Goal: Task Accomplishment & Management: Use online tool/utility

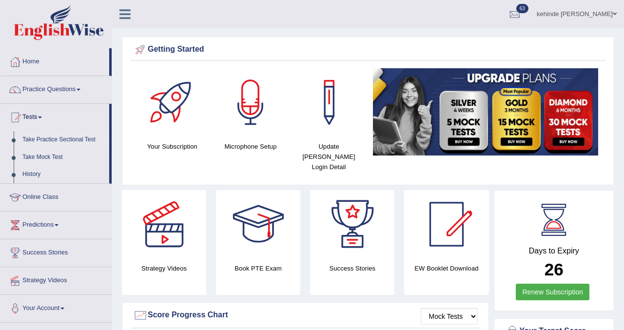
click at [41, 138] on link "Take Practice Sectional Test" at bounding box center [63, 140] width 91 height 18
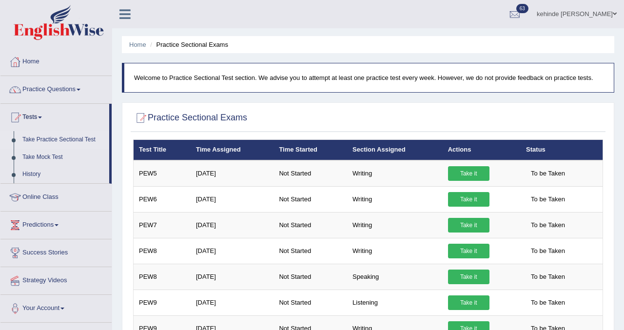
click at [622, 242] on div "Home Practice Sectional Exams Welcome to Practice Sectional Test section. We ad…" at bounding box center [368, 287] width 512 height 574
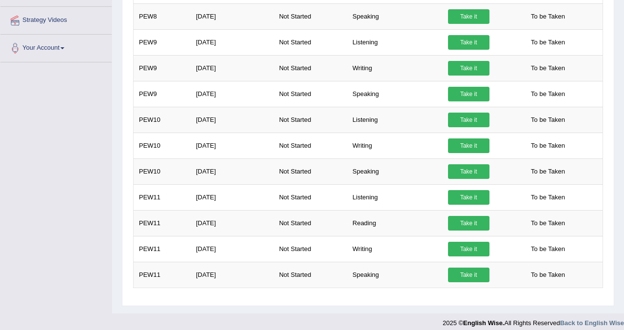
scroll to position [263, 0]
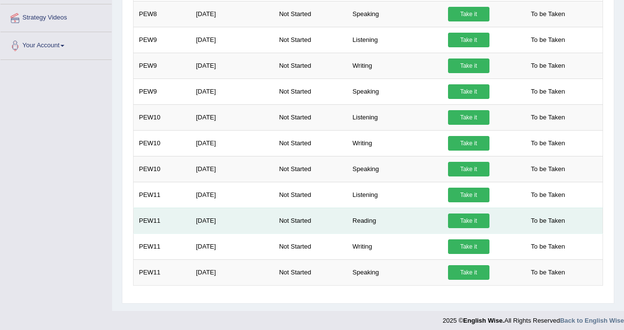
click at [474, 218] on link "Take it" at bounding box center [468, 220] width 41 height 15
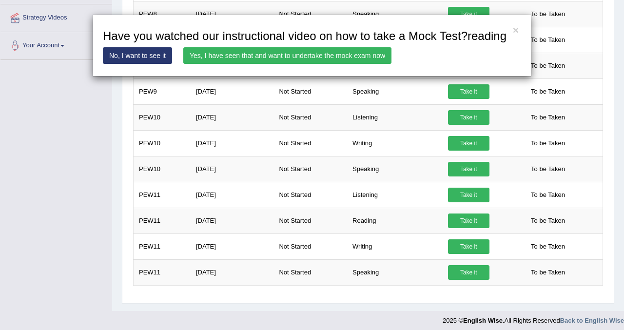
click at [326, 64] on link "Yes, I have seen that and want to undertake the mock exam now" at bounding box center [287, 55] width 208 height 17
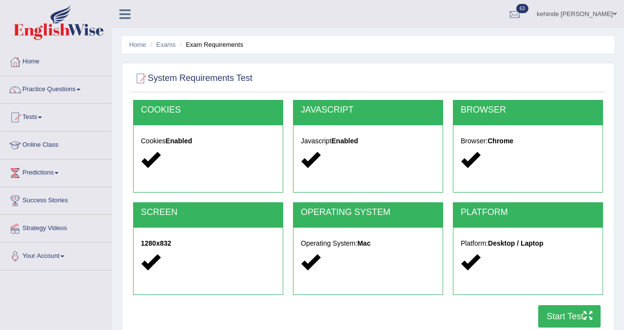
click at [562, 315] on button "Start Test" at bounding box center [569, 316] width 62 height 22
